Goal: Task Accomplishment & Management: Manage account settings

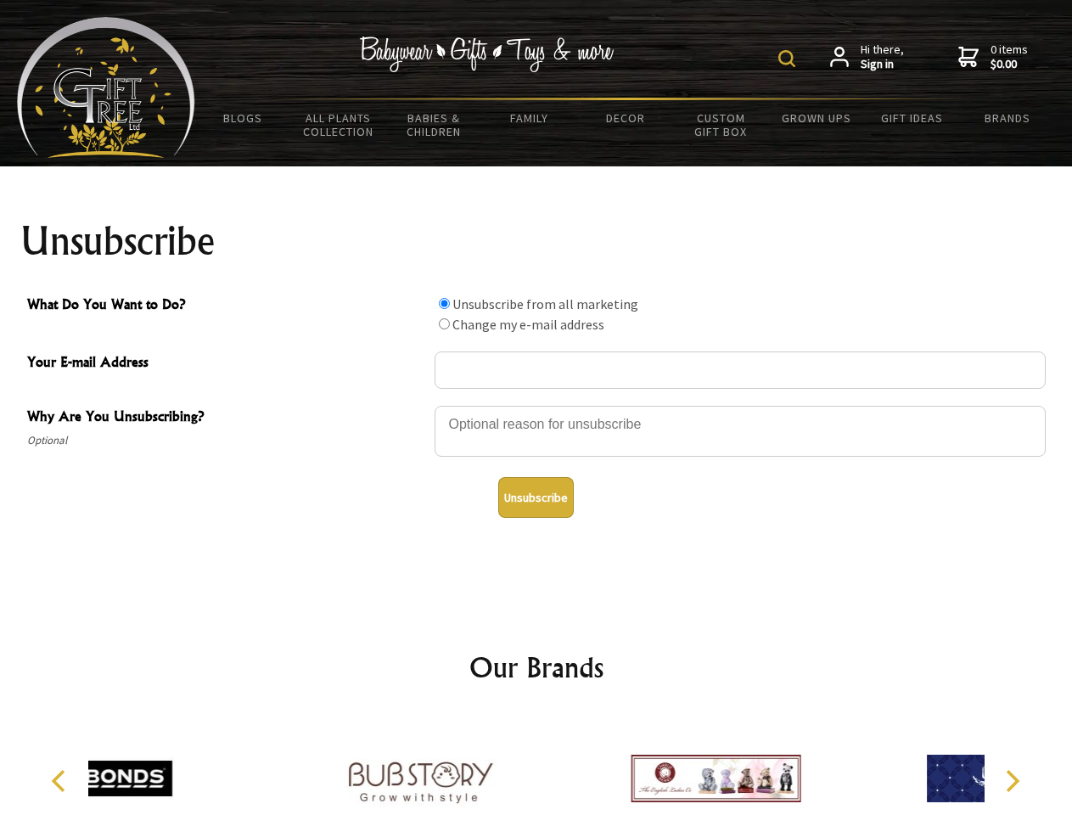
click at [790, 59] on img at bounding box center [787, 58] width 17 height 17
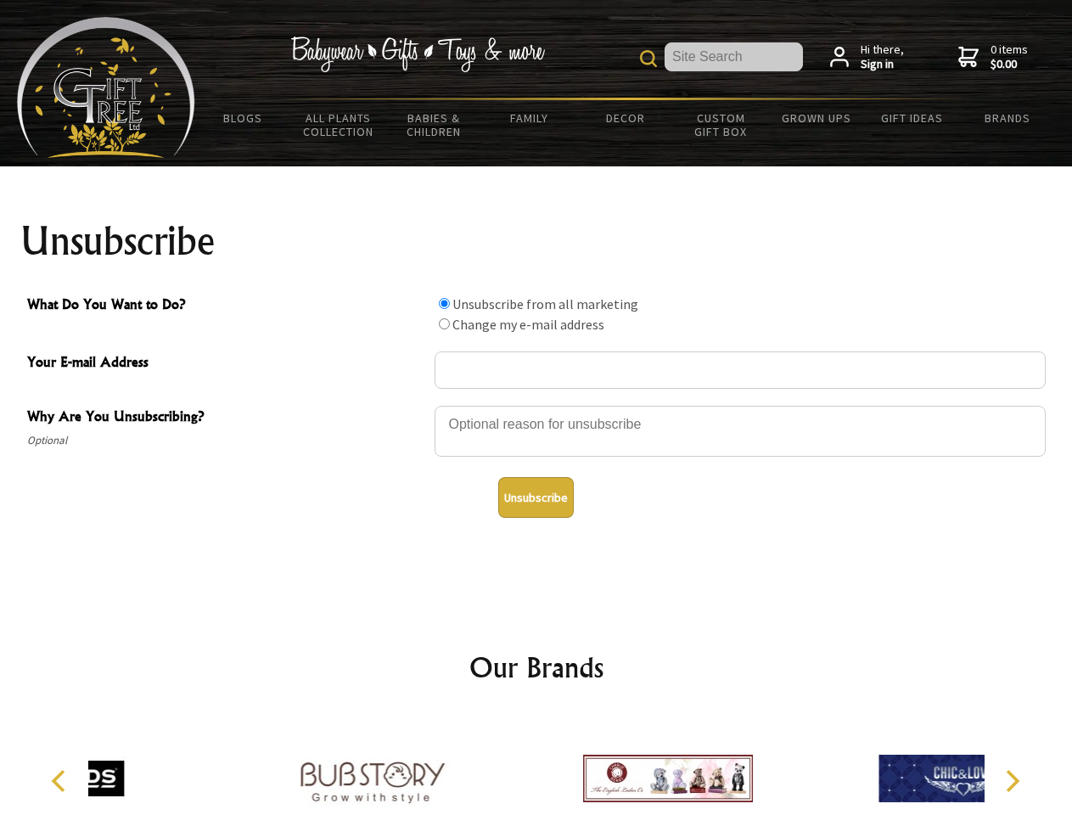
click at [537, 405] on div at bounding box center [740, 433] width 611 height 59
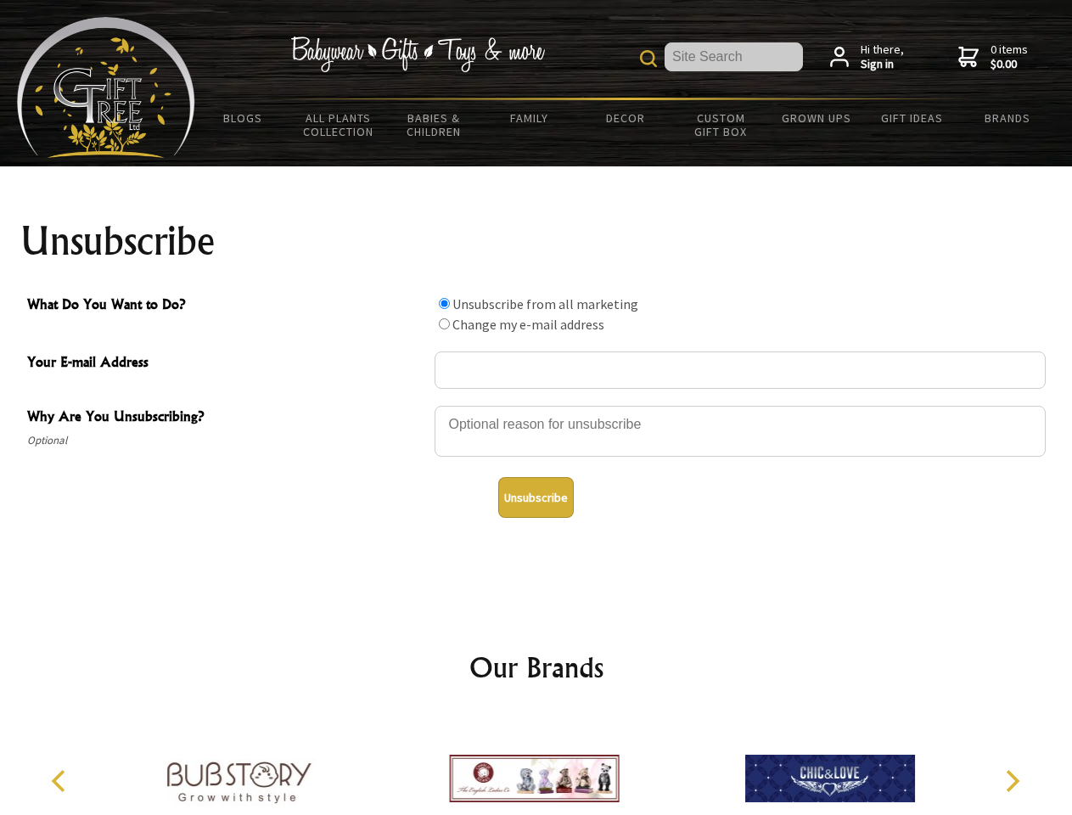
click at [444, 303] on input "What Do You Want to Do?" at bounding box center [444, 303] width 11 height 11
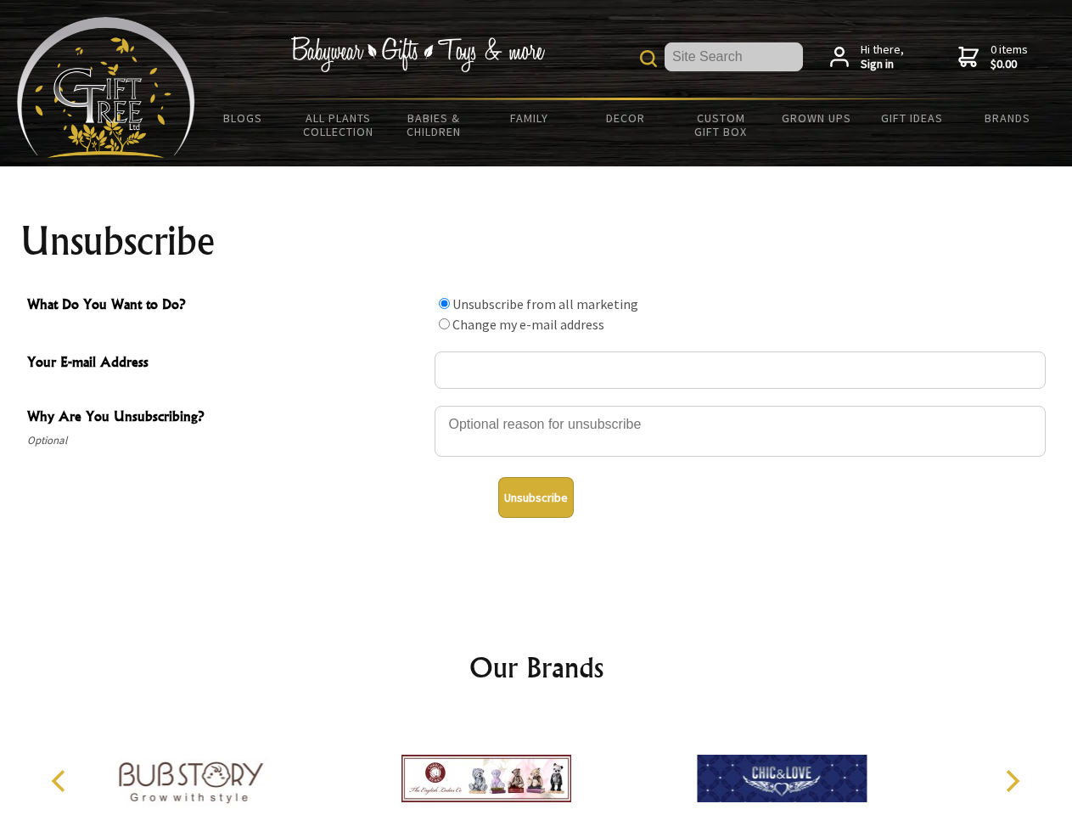
click at [444, 323] on input "What Do You Want to Do?" at bounding box center [444, 323] width 11 height 11
radio input "true"
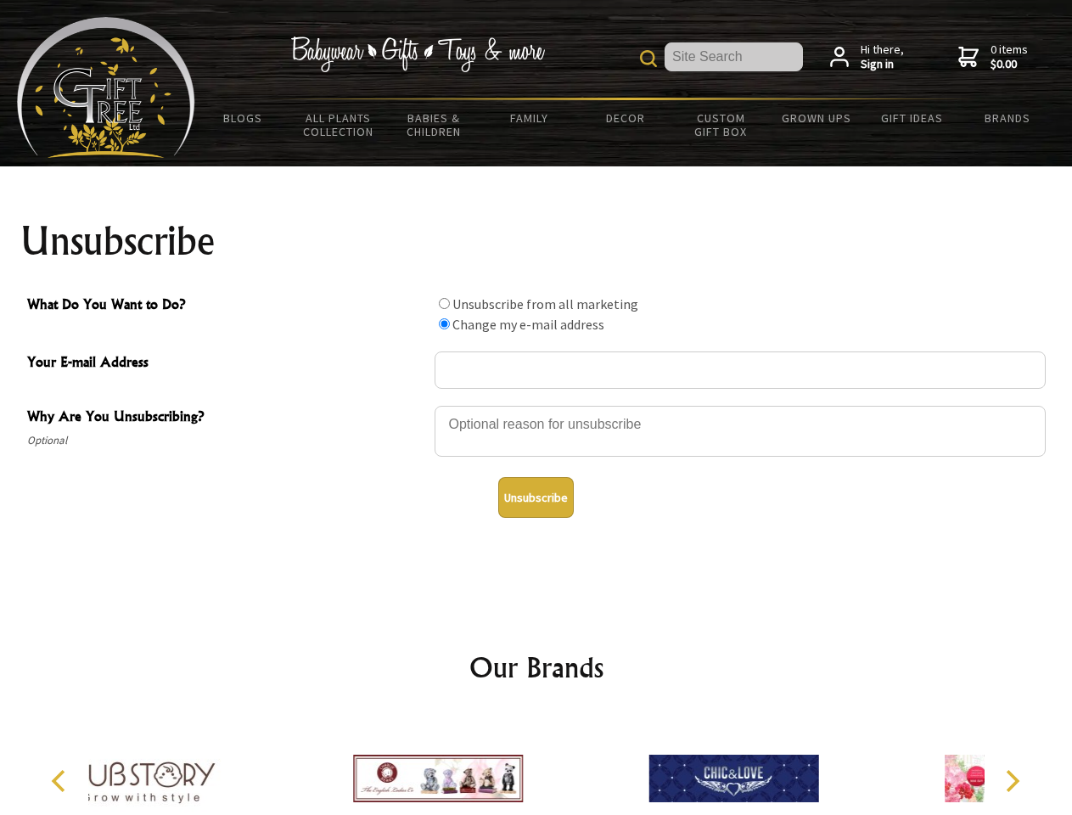
click at [536, 498] on button "Unsubscribe" at bounding box center [536, 497] width 76 height 41
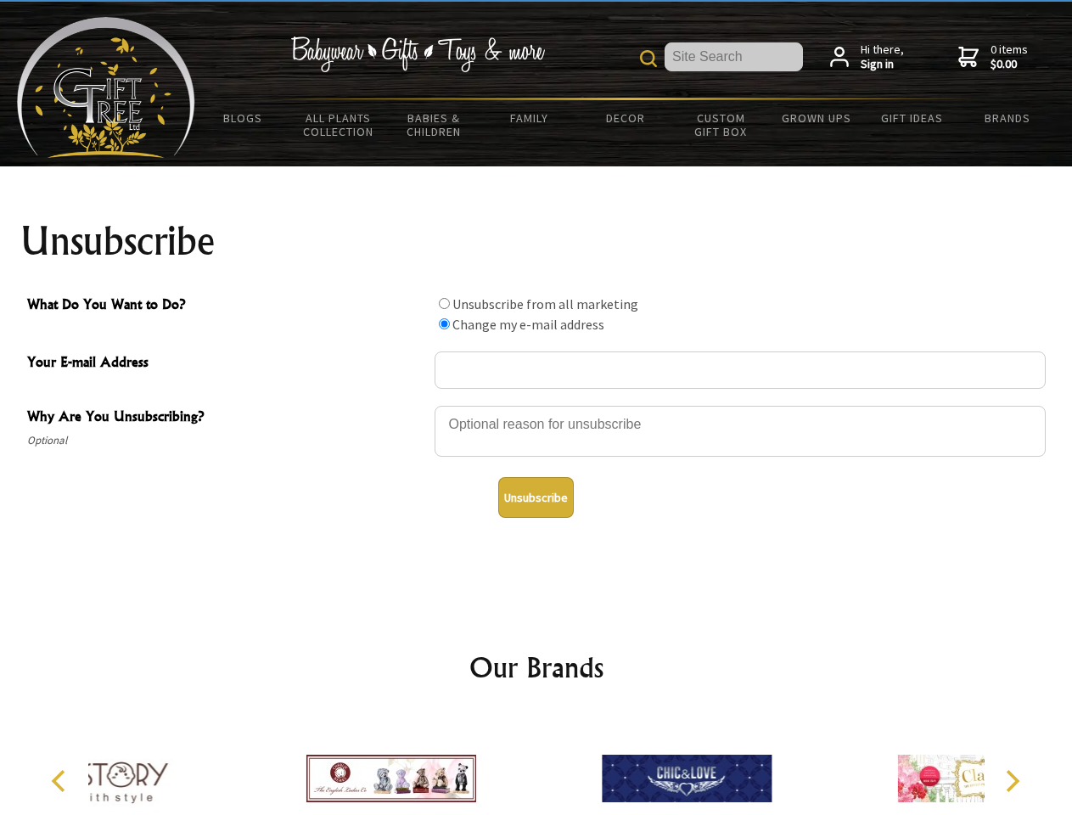
click at [539, 765] on div at bounding box center [686, 781] width 295 height 132
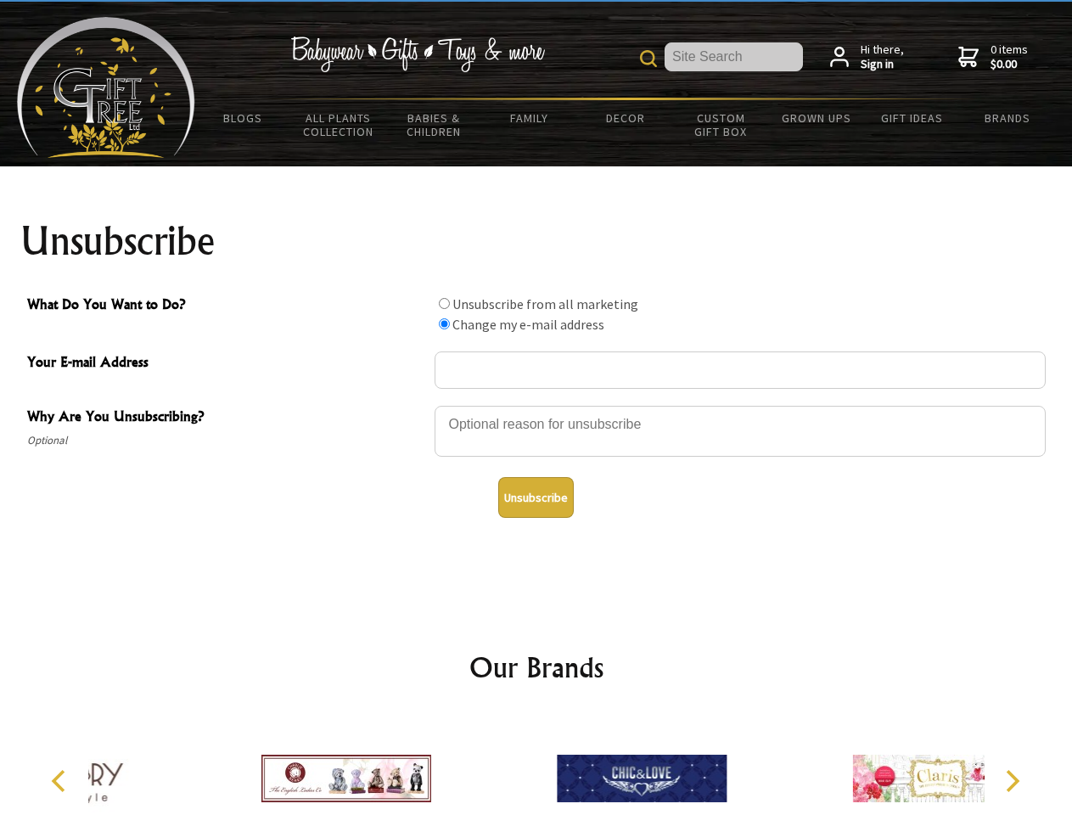
click at [61, 781] on icon "Previous" at bounding box center [60, 781] width 22 height 22
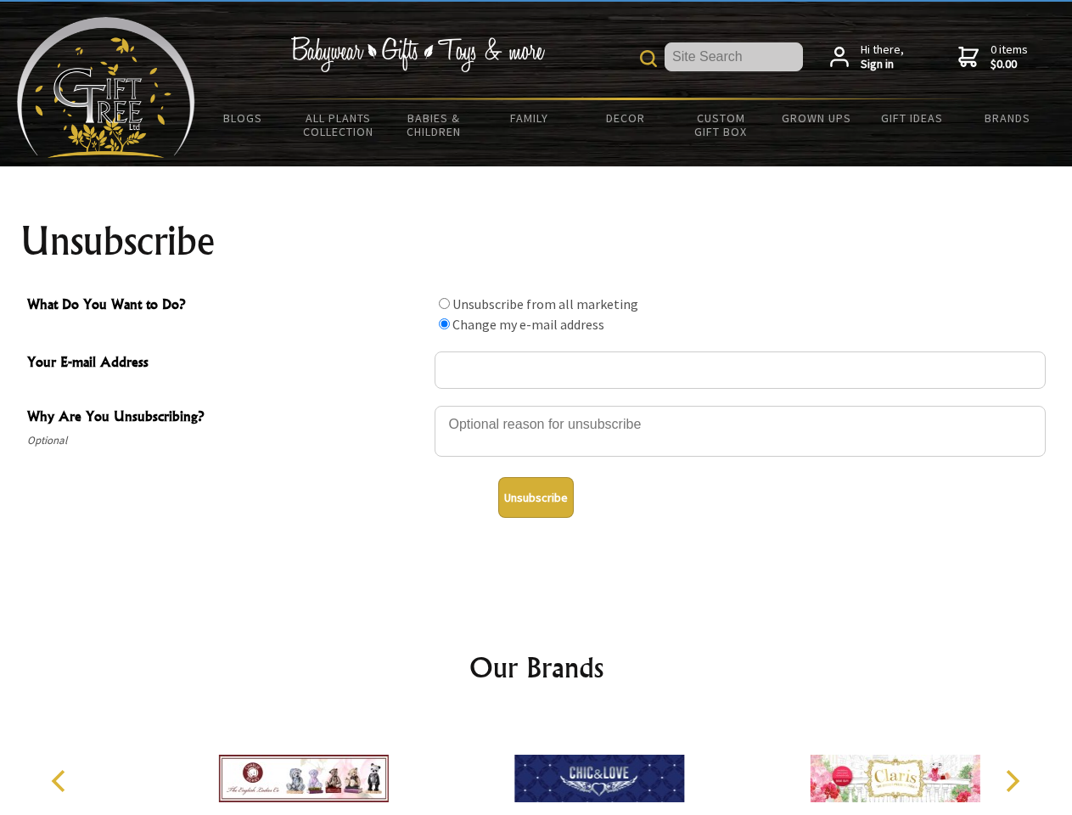
click at [1012, 781] on icon "Next" at bounding box center [1011, 781] width 22 height 22
